Goal: Information Seeking & Learning: Check status

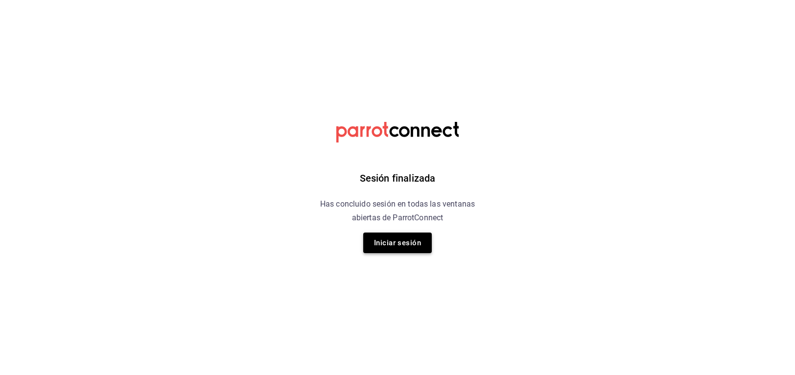
click at [423, 243] on button "Iniciar sesión" at bounding box center [397, 242] width 68 height 21
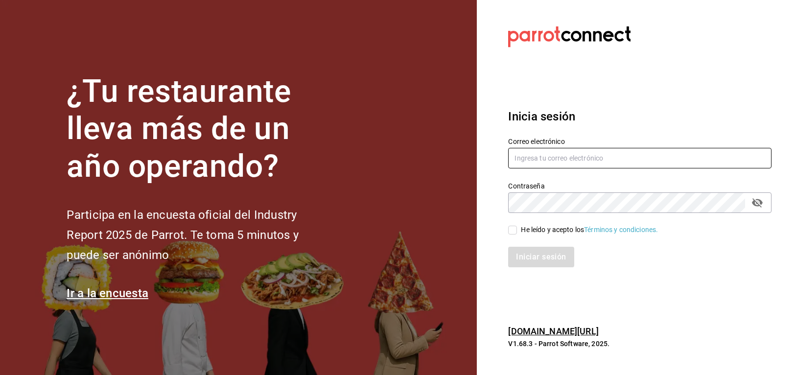
click at [591, 159] on input "text" at bounding box center [639, 158] width 263 height 21
type input "emcardenast@gmail.com"
click at [515, 229] on input "He leído y acepto los Términos y condiciones." at bounding box center [512, 230] width 9 height 9
checkbox input "true"
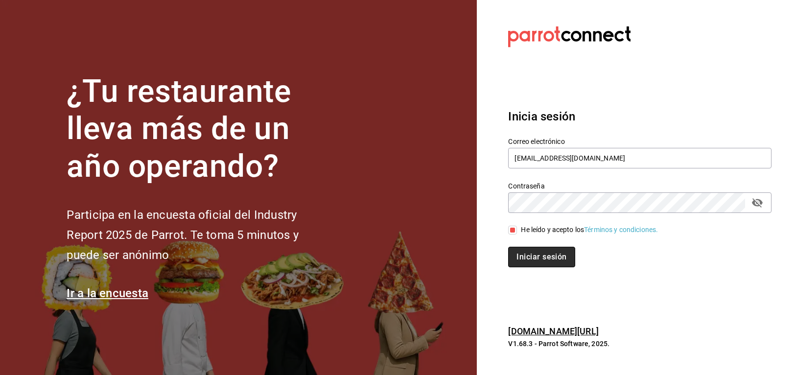
click at [542, 258] on button "Iniciar sesión" at bounding box center [541, 257] width 67 height 21
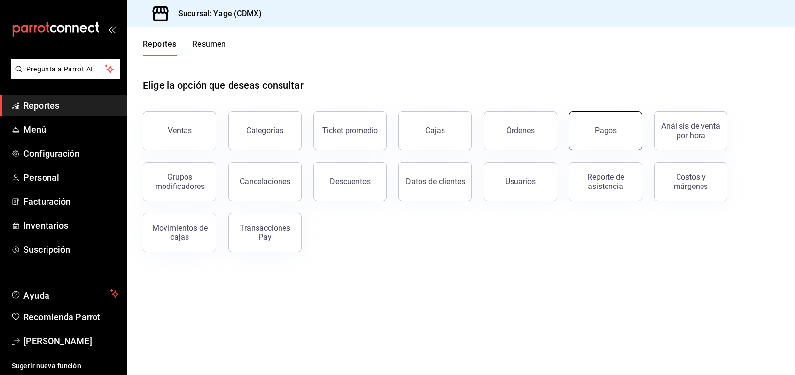
click at [603, 125] on button "Pagos" at bounding box center [604, 130] width 73 height 39
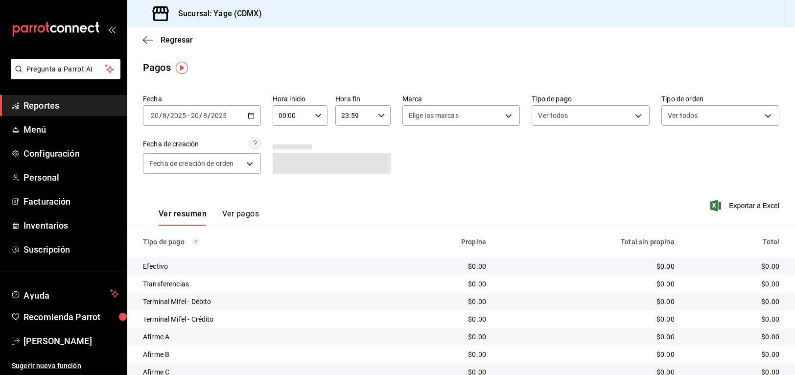
scroll to position [57, 0]
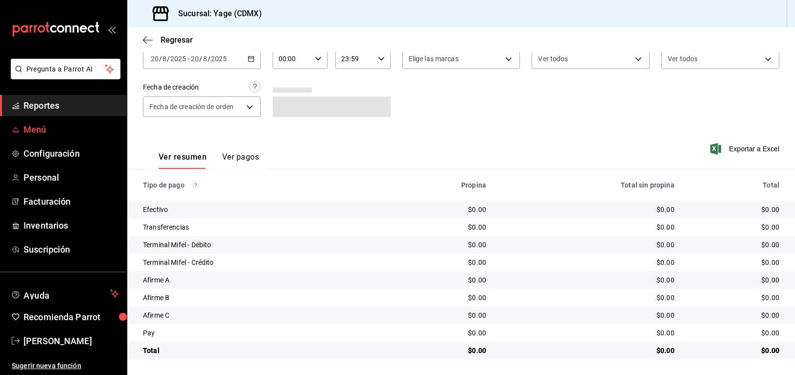
click at [36, 129] on span "Menú" at bounding box center [70, 129] width 95 height 13
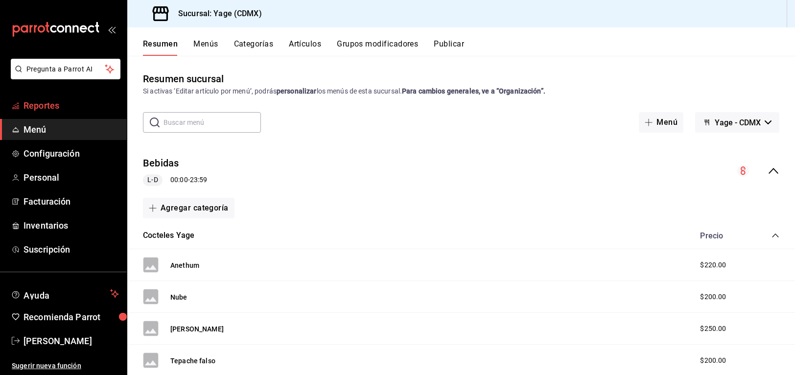
click at [58, 107] on span "Reportes" at bounding box center [70, 105] width 95 height 13
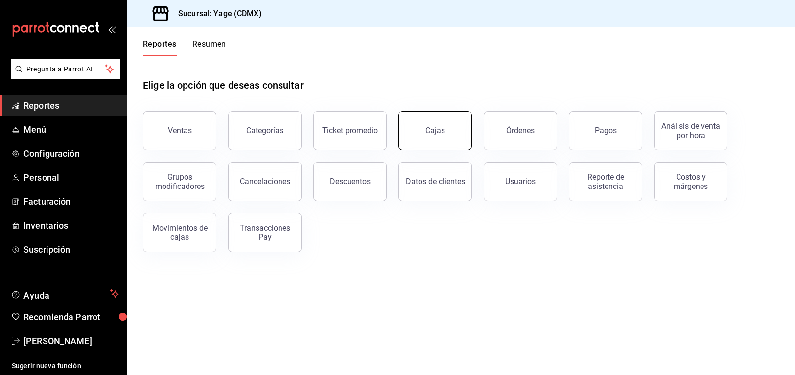
click at [435, 128] on div "Cajas" at bounding box center [435, 130] width 20 height 9
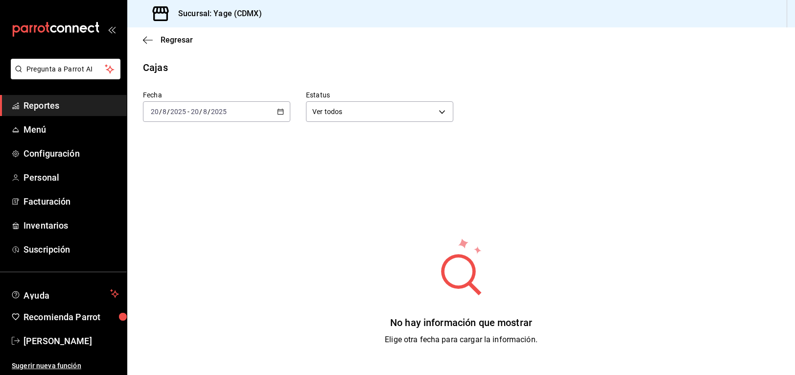
click at [284, 113] on div "[DATE] [DATE] - [DATE] [DATE]" at bounding box center [216, 111] width 147 height 21
click at [180, 168] on span "Ayer" at bounding box center [189, 163] width 76 height 10
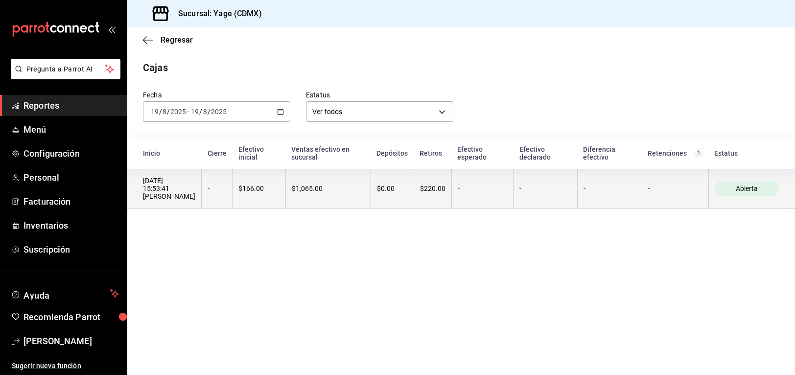
click at [188, 197] on div "[DATE] 15:53:41 [PERSON_NAME]" at bounding box center [169, 188] width 52 height 23
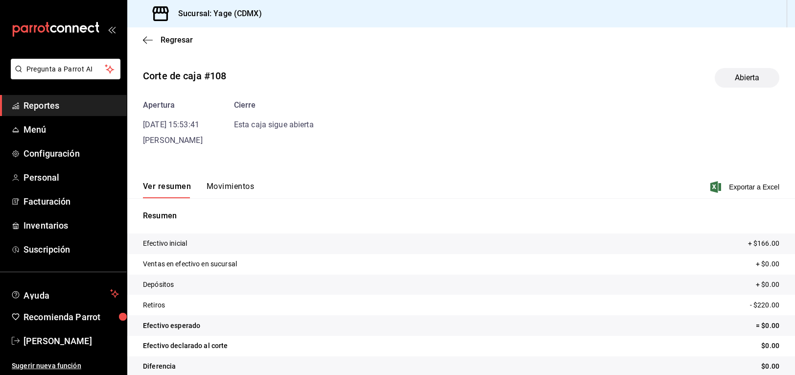
scroll to position [13, 0]
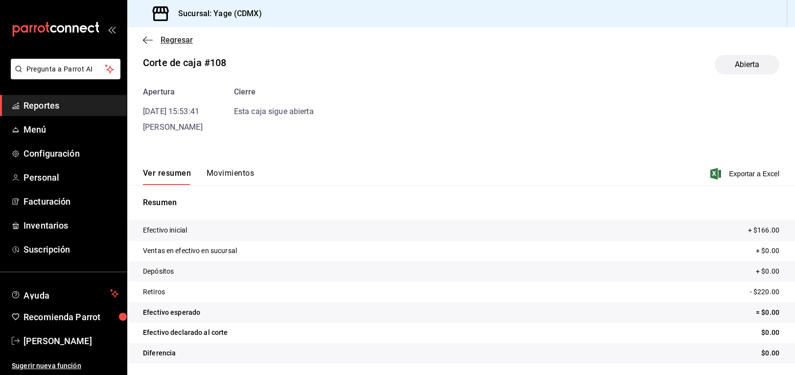
click at [148, 38] on icon "button" at bounding box center [148, 40] width 10 height 9
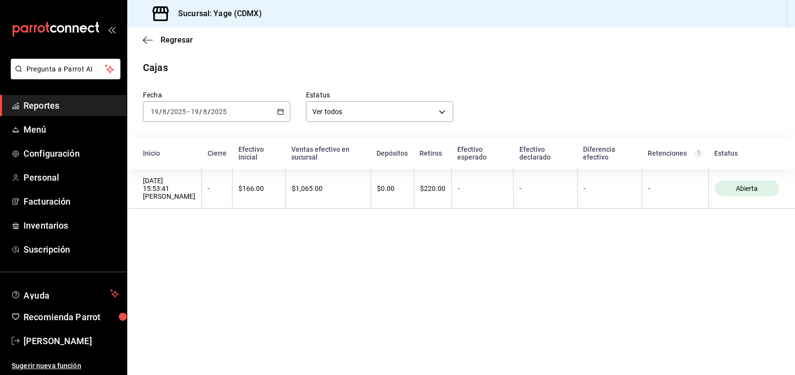
click at [63, 105] on span "Reportes" at bounding box center [70, 105] width 95 height 13
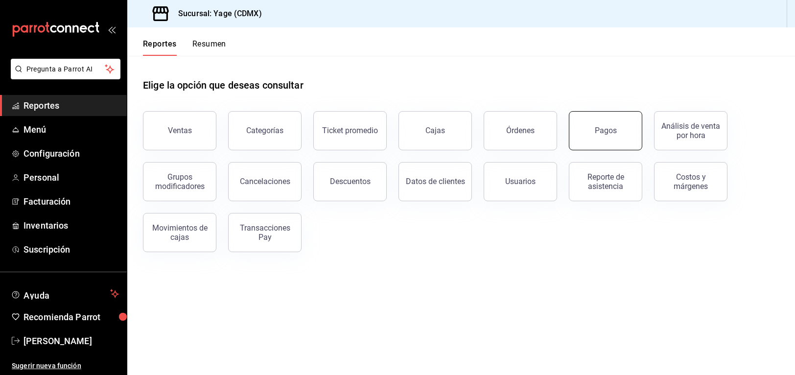
click at [611, 121] on button "Pagos" at bounding box center [604, 130] width 73 height 39
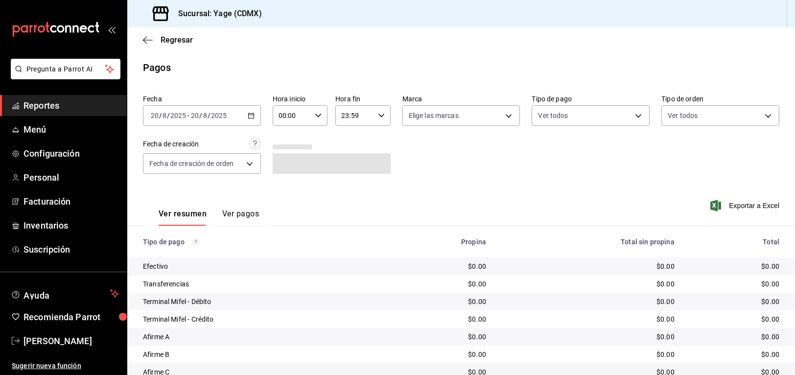
scroll to position [57, 0]
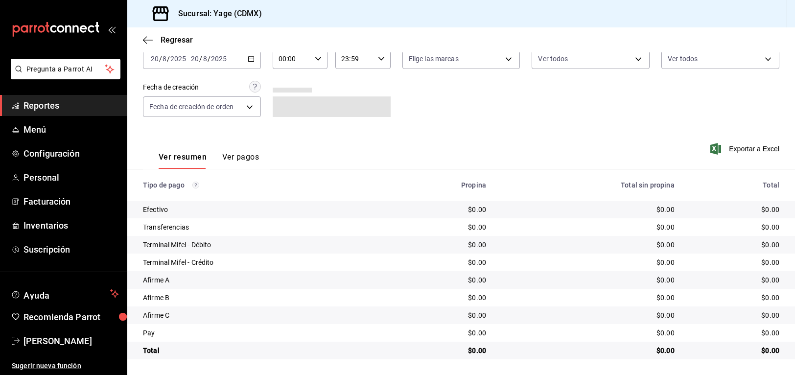
click at [252, 55] on icon "button" at bounding box center [251, 58] width 7 height 7
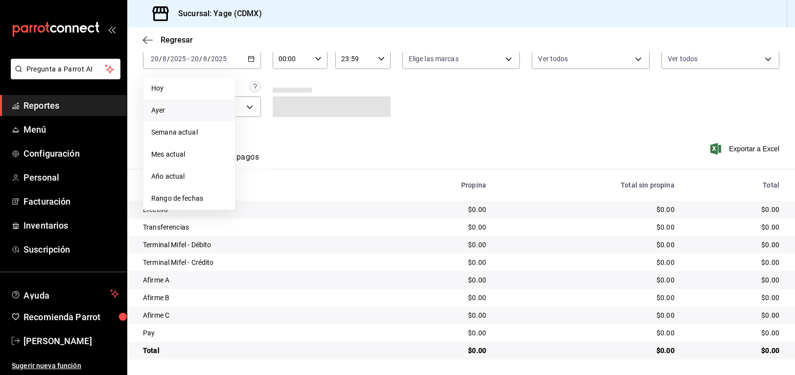
click at [194, 113] on span "Ayer" at bounding box center [189, 110] width 76 height 10
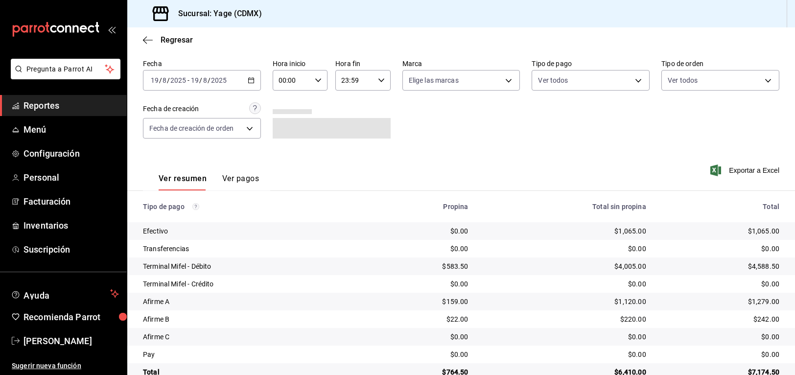
scroll to position [57, 0]
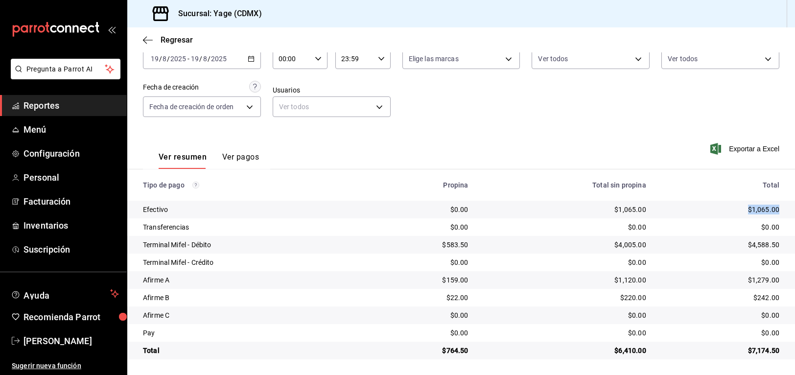
drag, startPoint x: 749, startPoint y: 210, endPoint x: 780, endPoint y: 208, distance: 31.4
click at [780, 208] on td "$1,065.00" at bounding box center [724, 210] width 141 height 18
